Goal: Task Accomplishment & Management: Complete application form

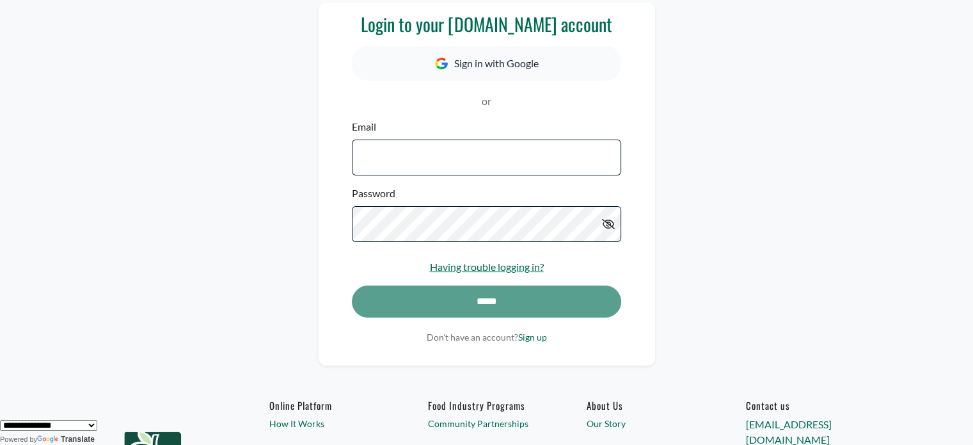
scroll to position [64, 0]
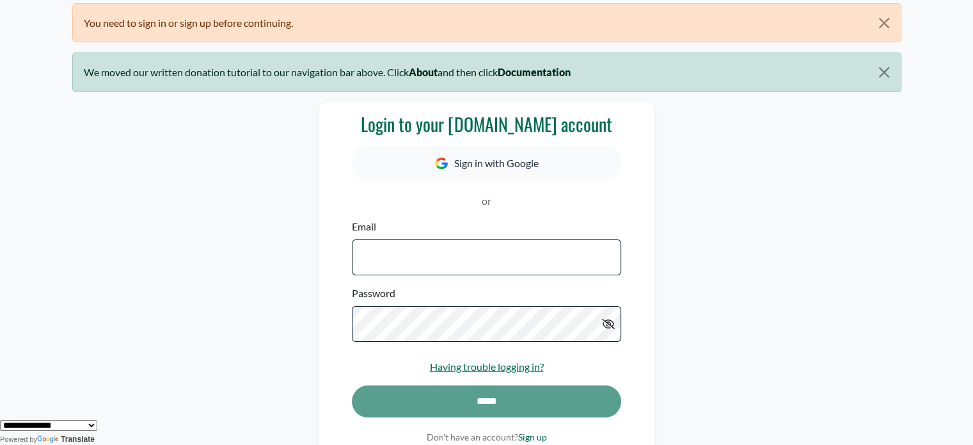
click at [462, 262] on input "Email" at bounding box center [486, 257] width 269 height 36
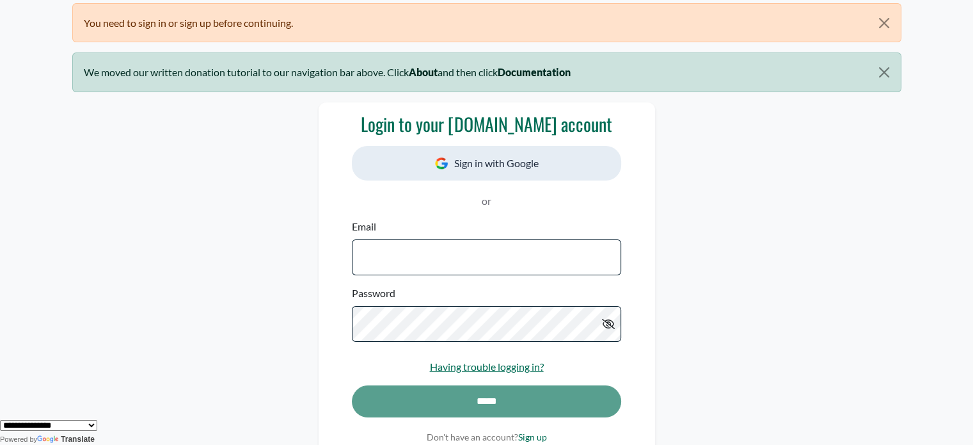
click at [475, 162] on button "Sign in with Google" at bounding box center [486, 163] width 269 height 35
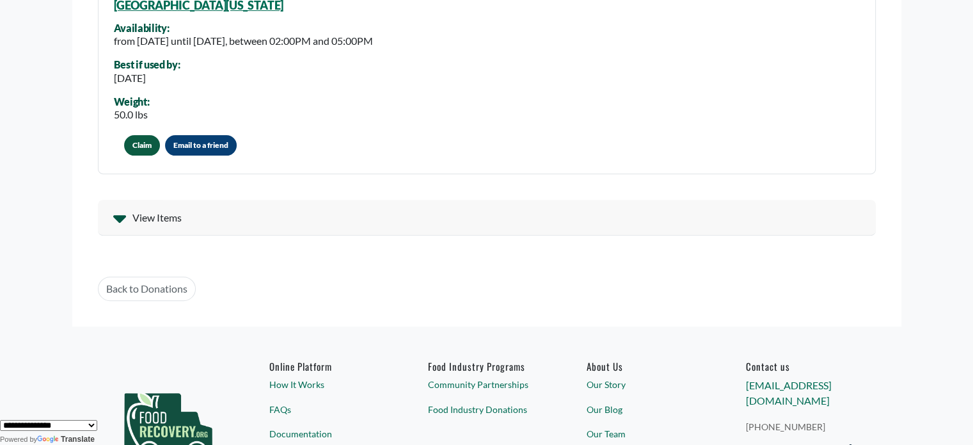
scroll to position [448, 0]
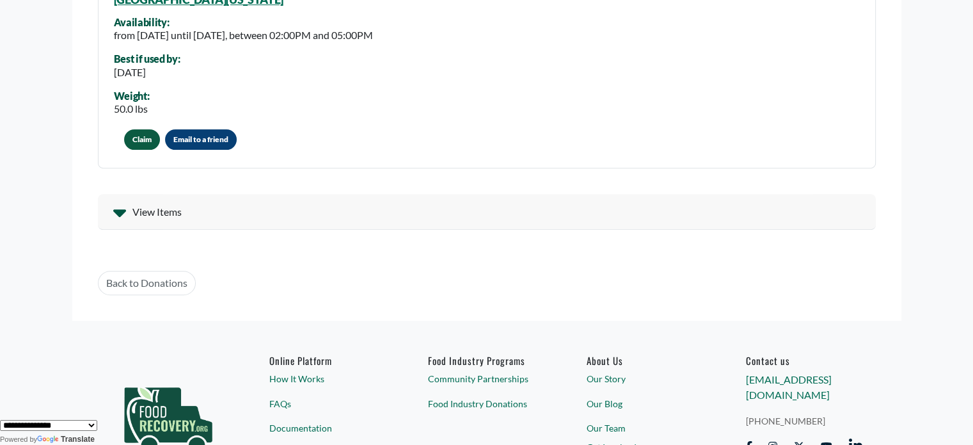
click at [116, 213] on icon at bounding box center [119, 213] width 13 height 8
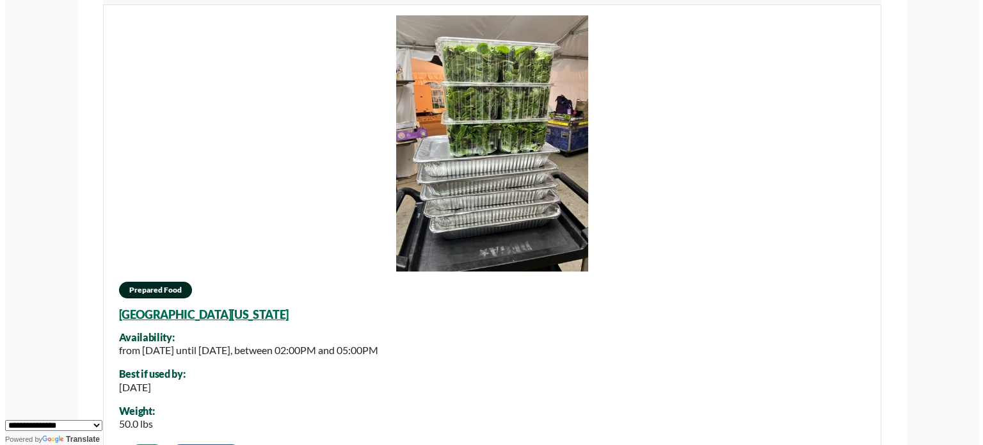
scroll to position [256, 0]
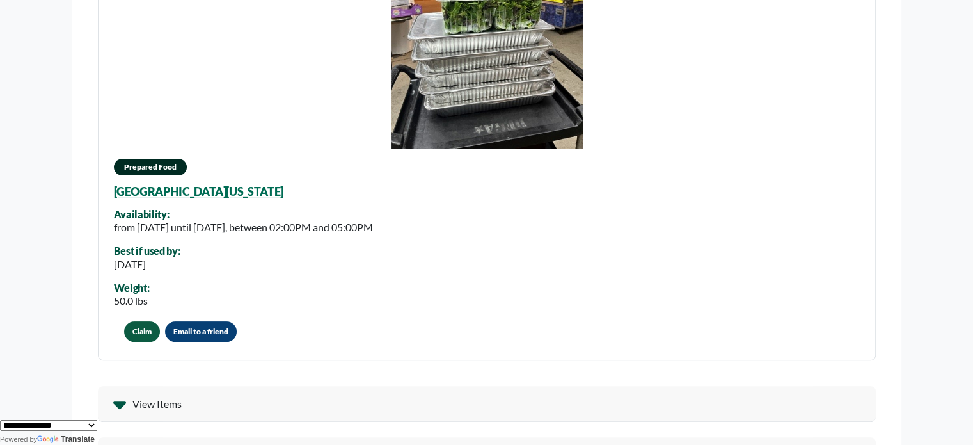
click at [151, 334] on button "Claim" at bounding box center [142, 331] width 36 height 20
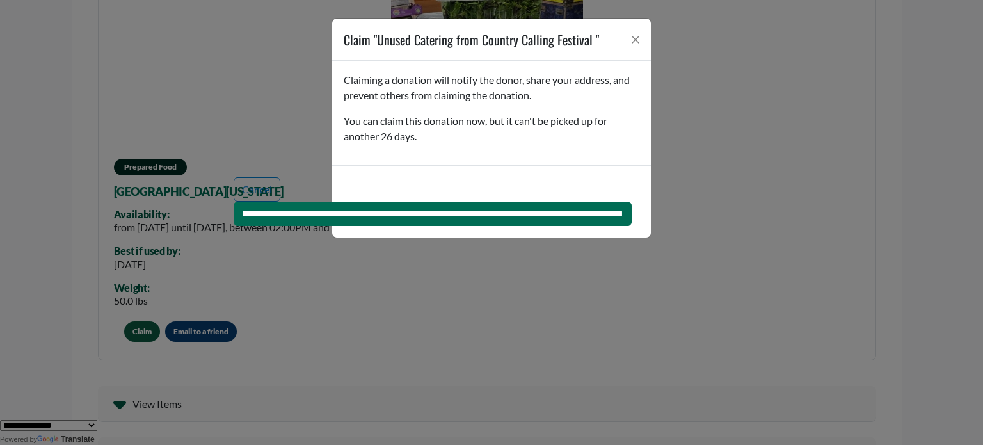
click at [470, 191] on div "Cancel" at bounding box center [432, 189] width 413 height 24
click at [631, 38] on button "Close" at bounding box center [635, 39] width 19 height 19
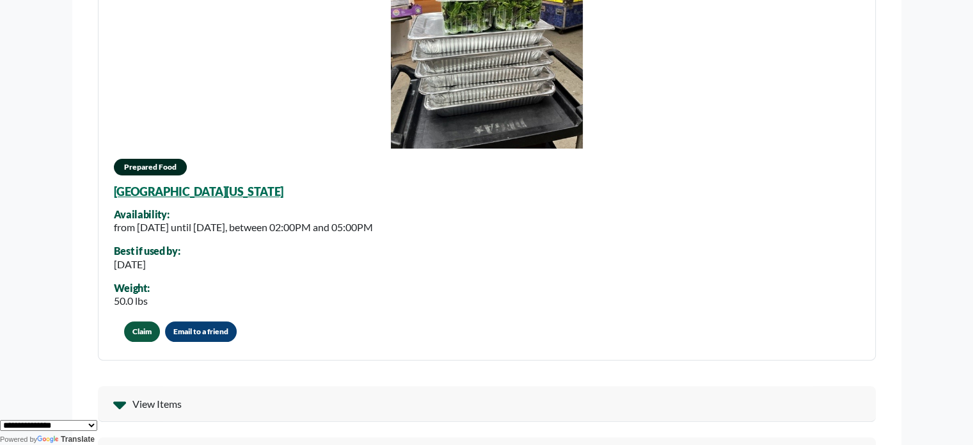
click at [139, 330] on button "Claim" at bounding box center [142, 331] width 36 height 20
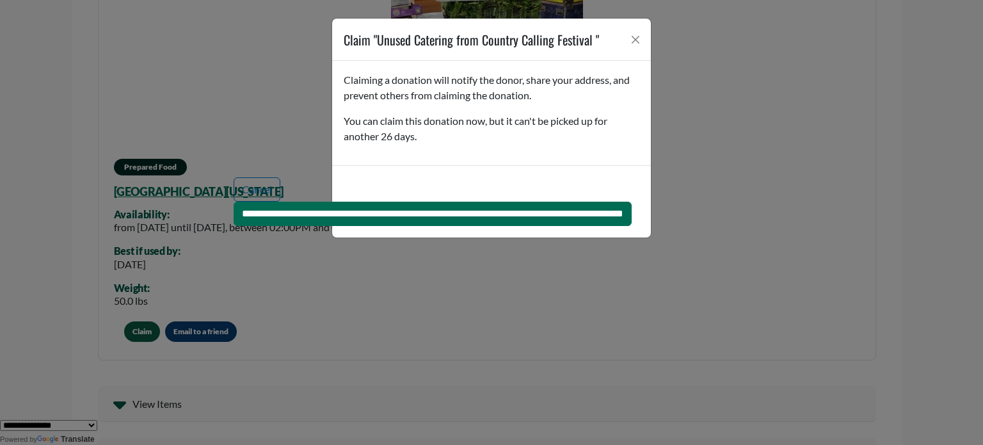
click at [404, 178] on div "Cancel" at bounding box center [432, 189] width 413 height 24
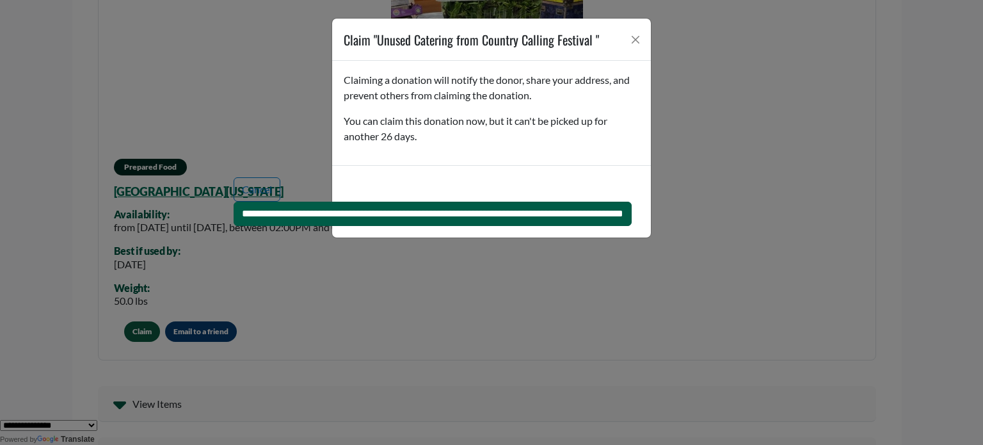
click at [595, 212] on input "**********" at bounding box center [432, 213] width 398 height 24
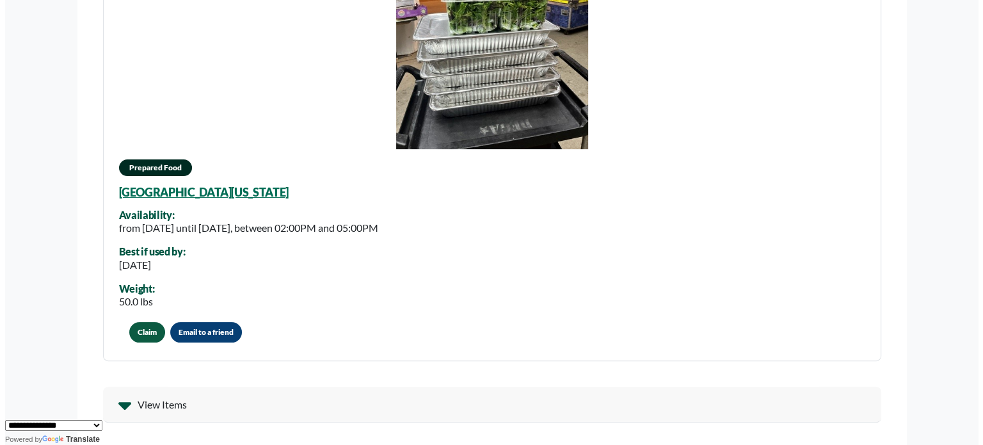
scroll to position [320, 0]
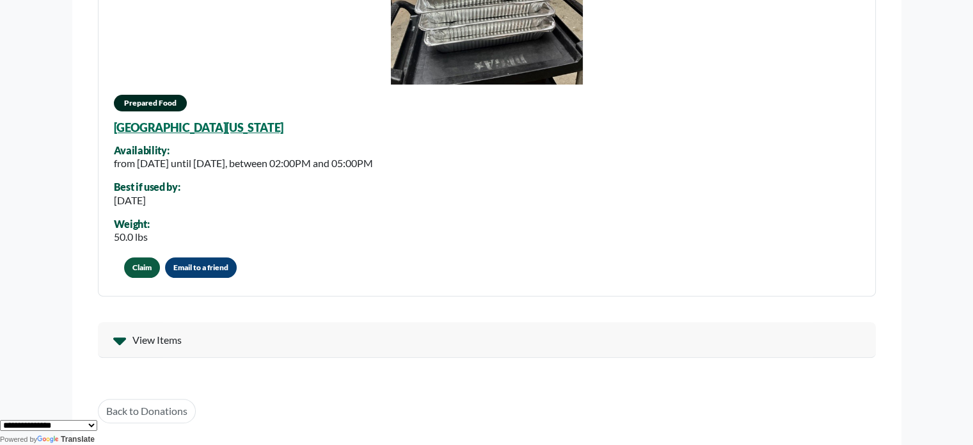
click at [143, 265] on button "Claim" at bounding box center [142, 267] width 36 height 20
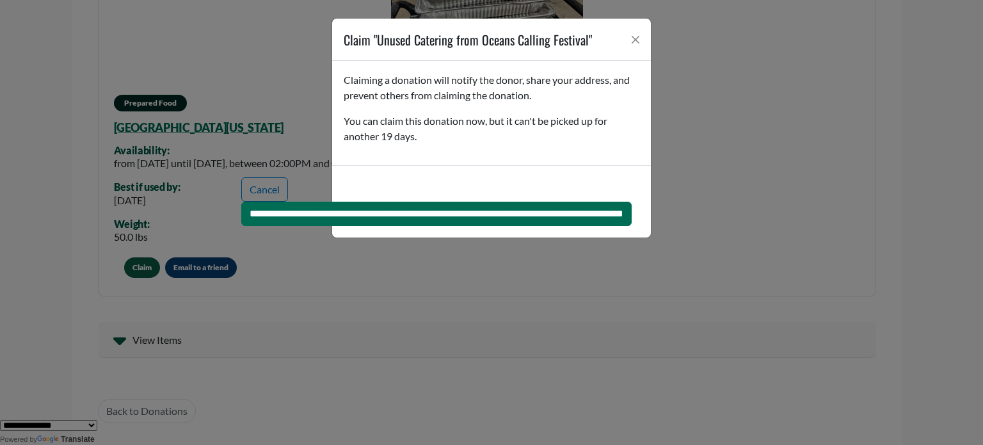
click at [422, 174] on div "**********" at bounding box center [491, 201] width 319 height 72
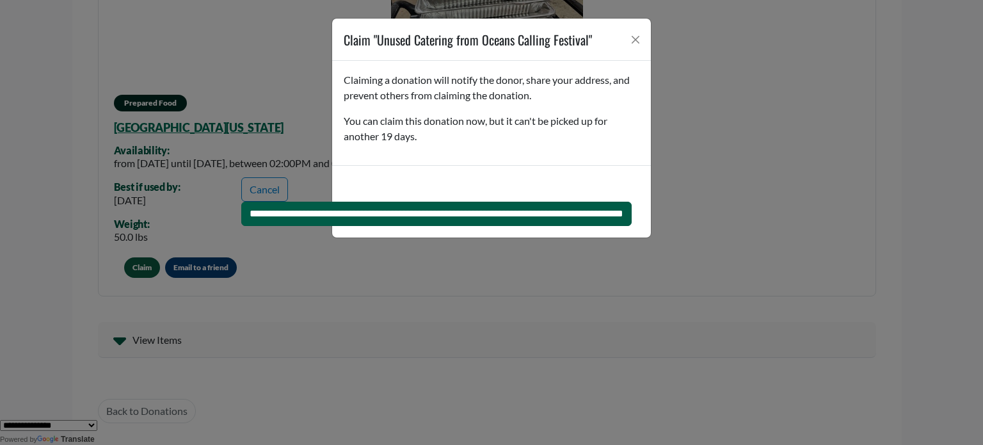
click at [601, 217] on input "**********" at bounding box center [436, 213] width 390 height 24
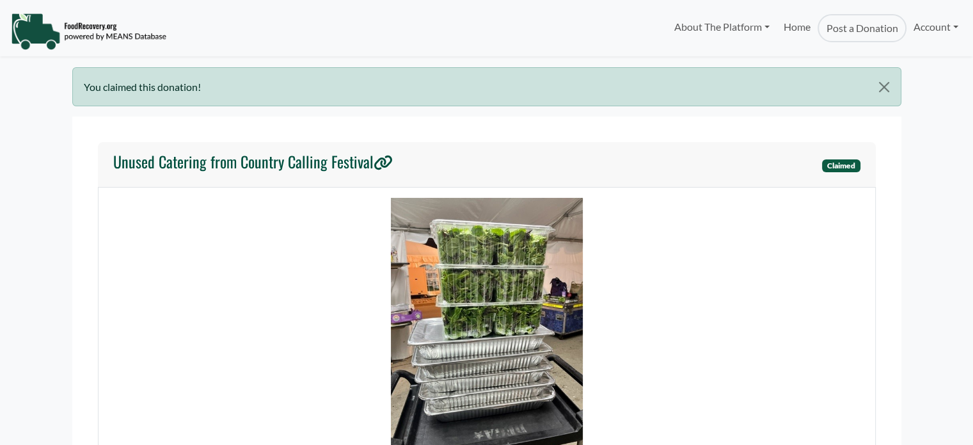
select select "Language Translate Widget"
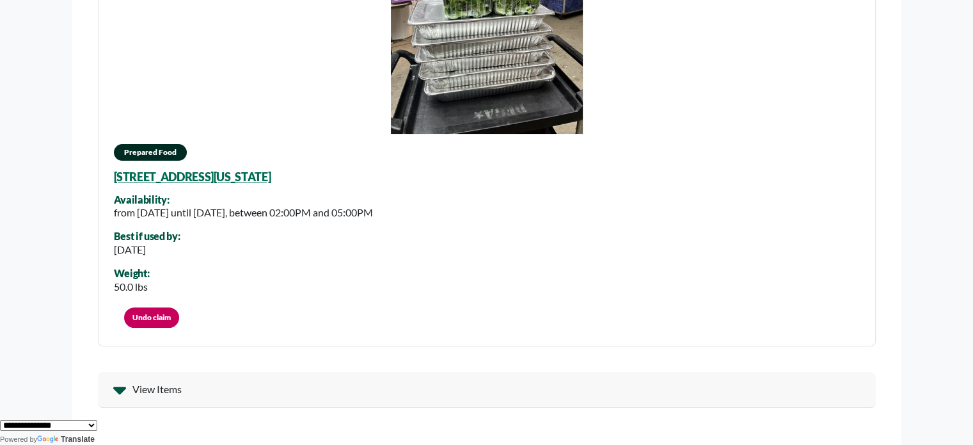
scroll to position [320, 0]
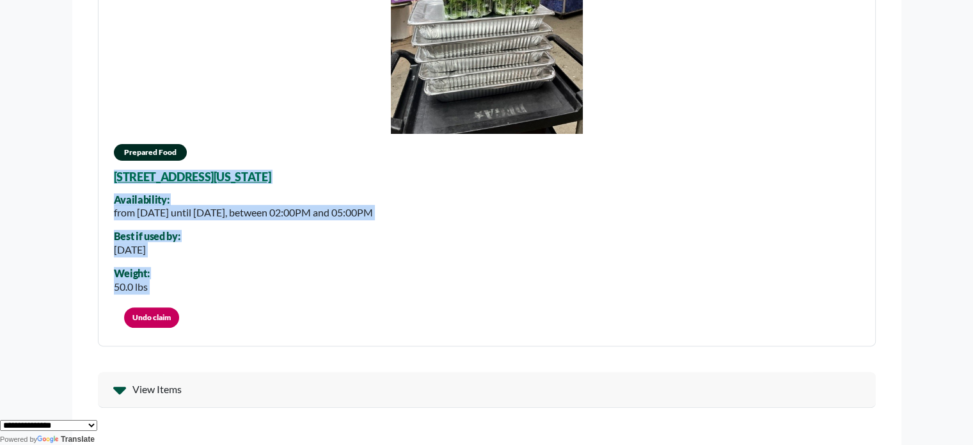
drag, startPoint x: 194, startPoint y: 283, endPoint x: 100, endPoint y: 172, distance: 146.1
click at [100, 172] on div "Prepared Food 809 S Atlantic Ave, Ocean City, Maryland, 21842 Availability: fro…" at bounding box center [487, 106] width 778 height 479
copy section "809 S Atlantic Ave, Ocean City, Maryland, 21842 Availability: from Monday, Octo…"
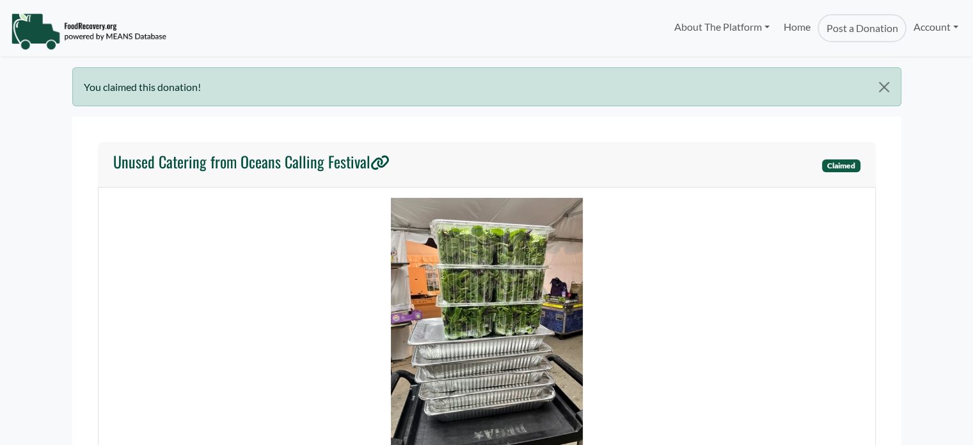
select select "Language Translate Widget"
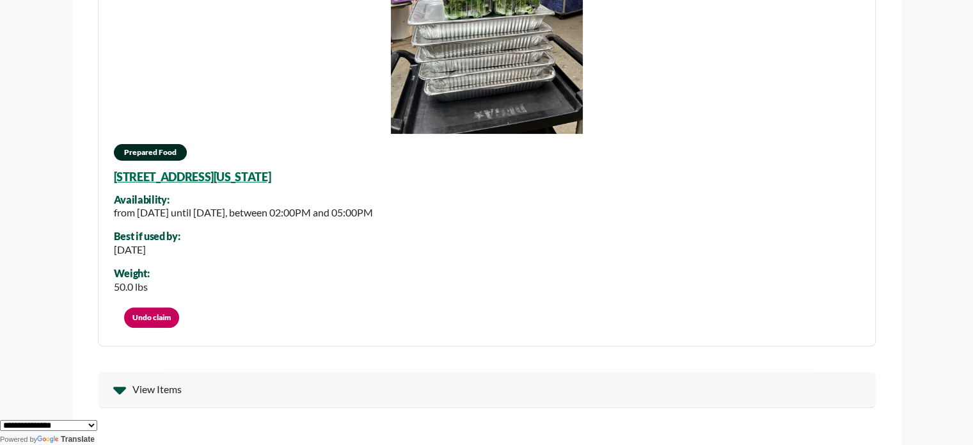
scroll to position [384, 0]
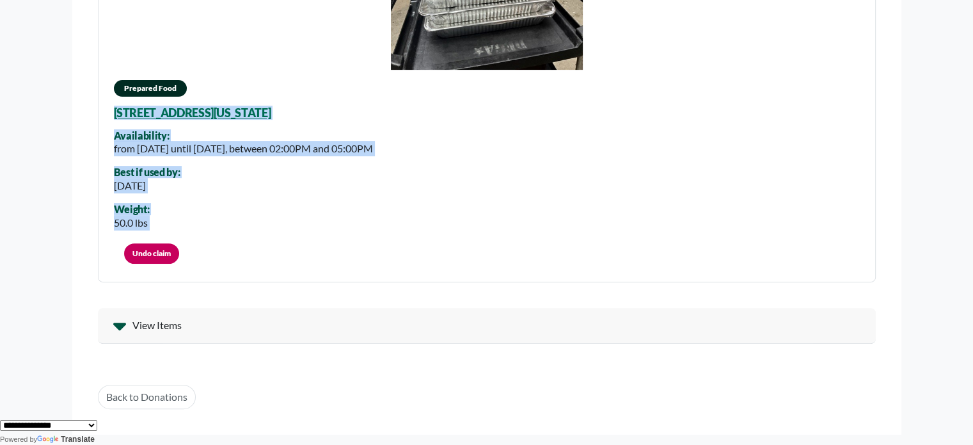
drag, startPoint x: 170, startPoint y: 221, endPoint x: 86, endPoint y: 110, distance: 139.2
click at [86, 110] on section "Unused Catering from Oceans Calling Festival Claimed Prepared Food [STREET_ADDR…" at bounding box center [486, 83] width 829 height 701
copy section "[STREET_ADDRESS][US_STATE] Availability: from [DATE] until [DATE], between 02:0…"
